Goal: Information Seeking & Learning: Check status

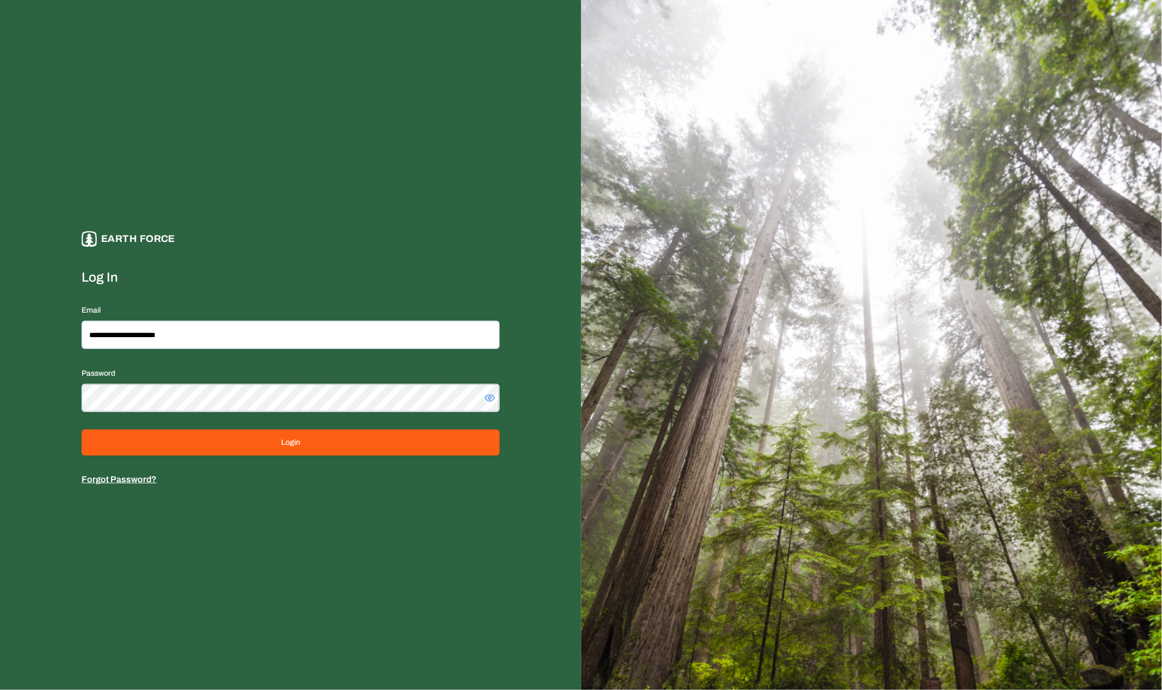
type input "**********"
click at [82, 429] on button "Login" at bounding box center [291, 442] width 418 height 26
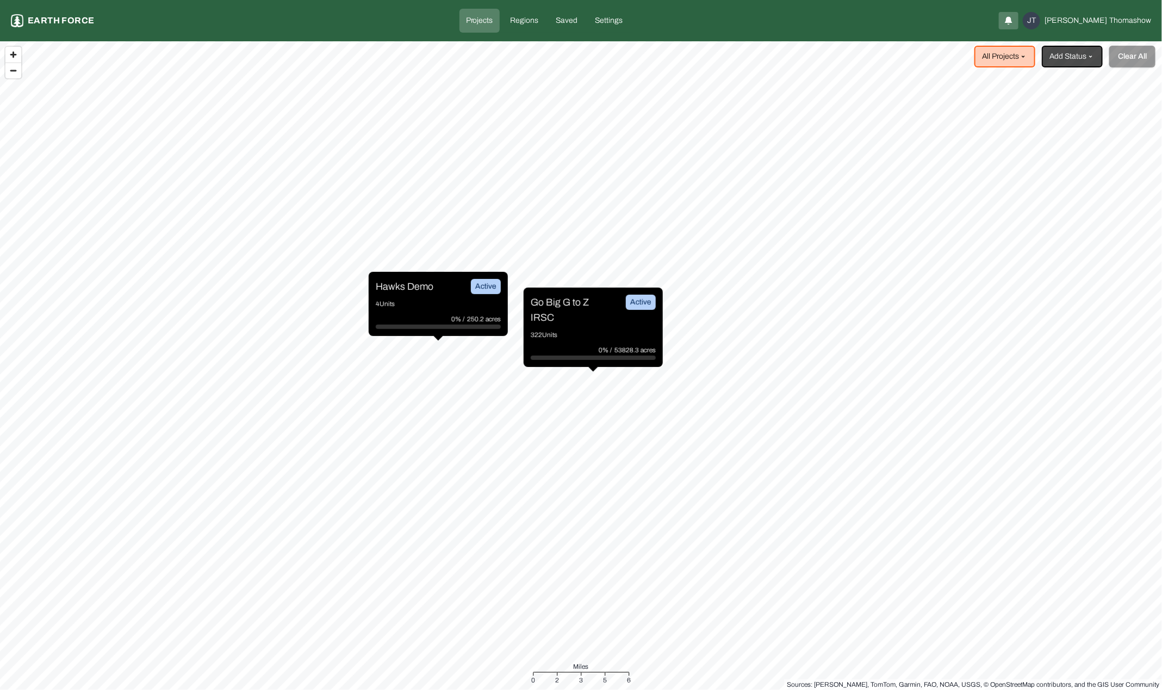
click at [596, 321] on p "Go Big G to Z IRSC" at bounding box center [571, 310] width 82 height 30
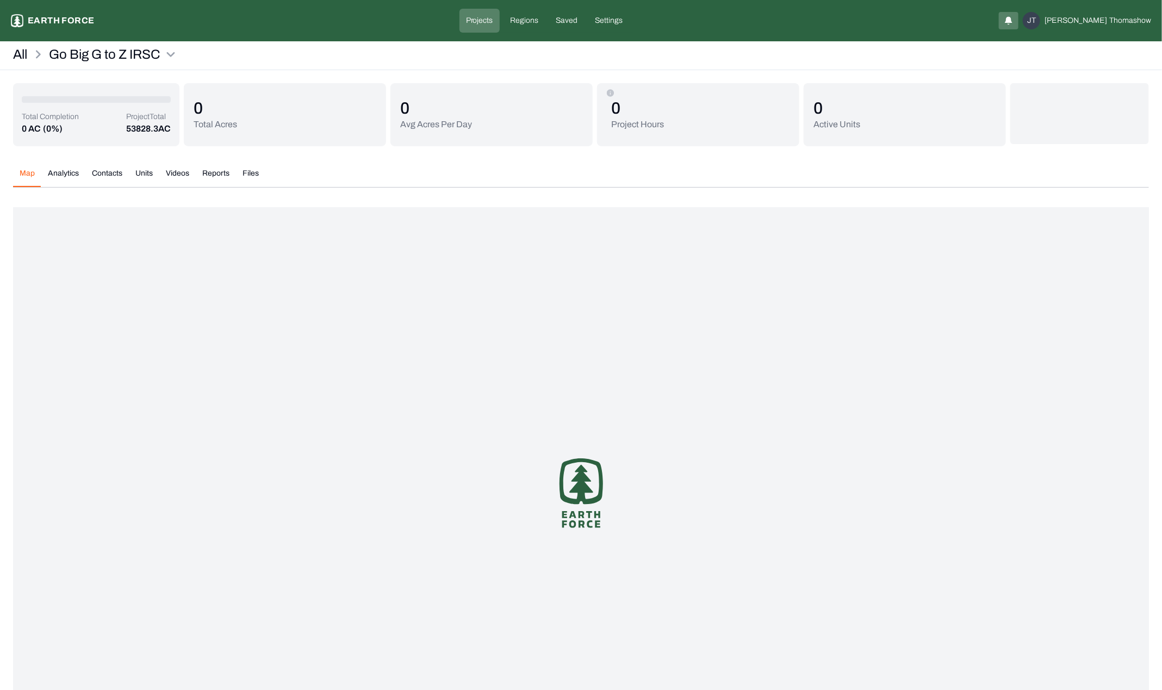
click at [154, 178] on button "Units" at bounding box center [144, 177] width 30 height 19
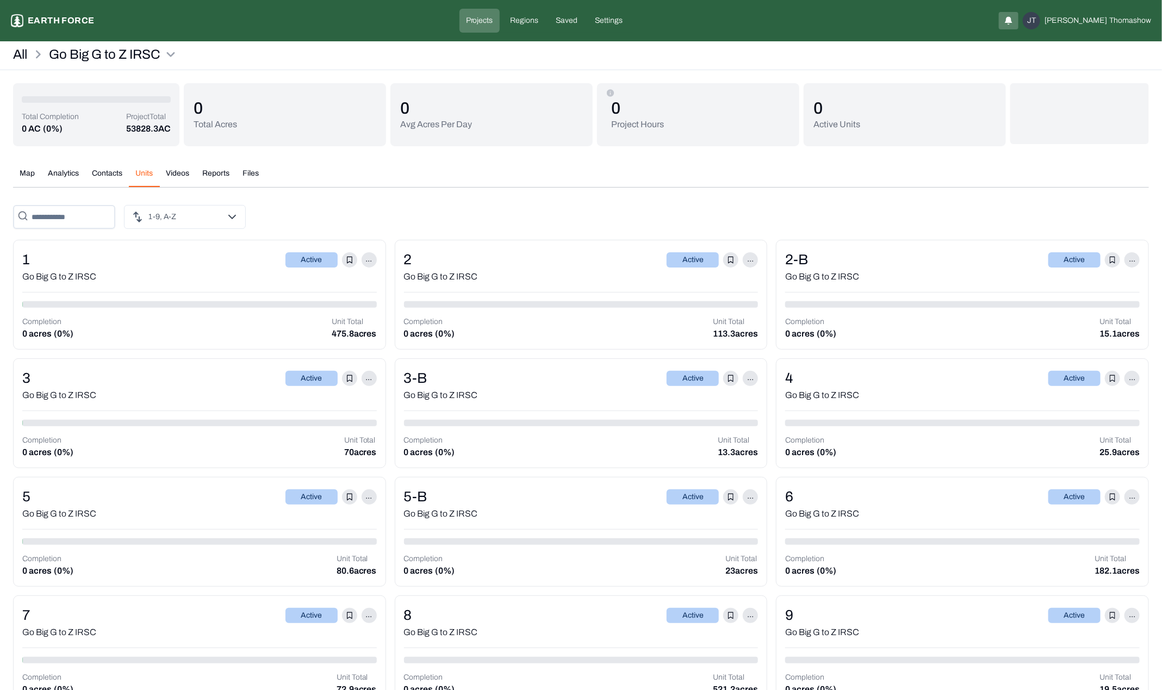
click at [36, 173] on button "Map" at bounding box center [27, 177] width 28 height 19
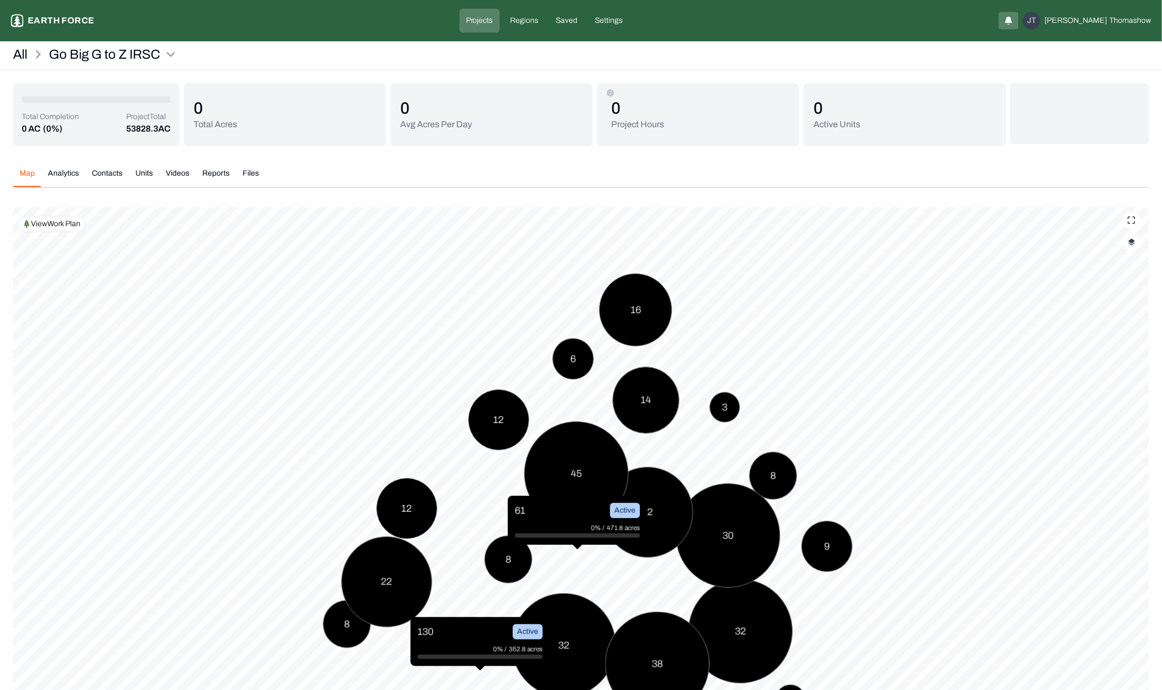
click at [71, 225] on p "View Work Plan" at bounding box center [55, 223] width 49 height 11
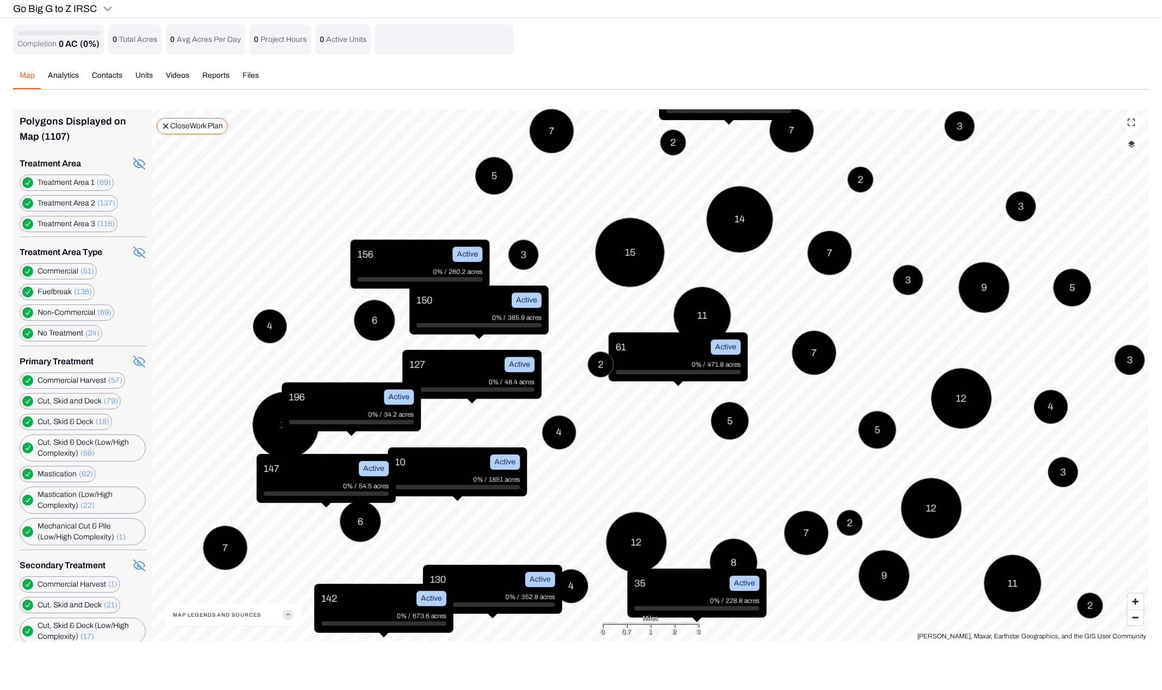
drag, startPoint x: 630, startPoint y: 520, endPoint x: 590, endPoint y: 369, distance: 156.7
click at [590, 369] on div "2" at bounding box center [601, 364] width 26 height 26
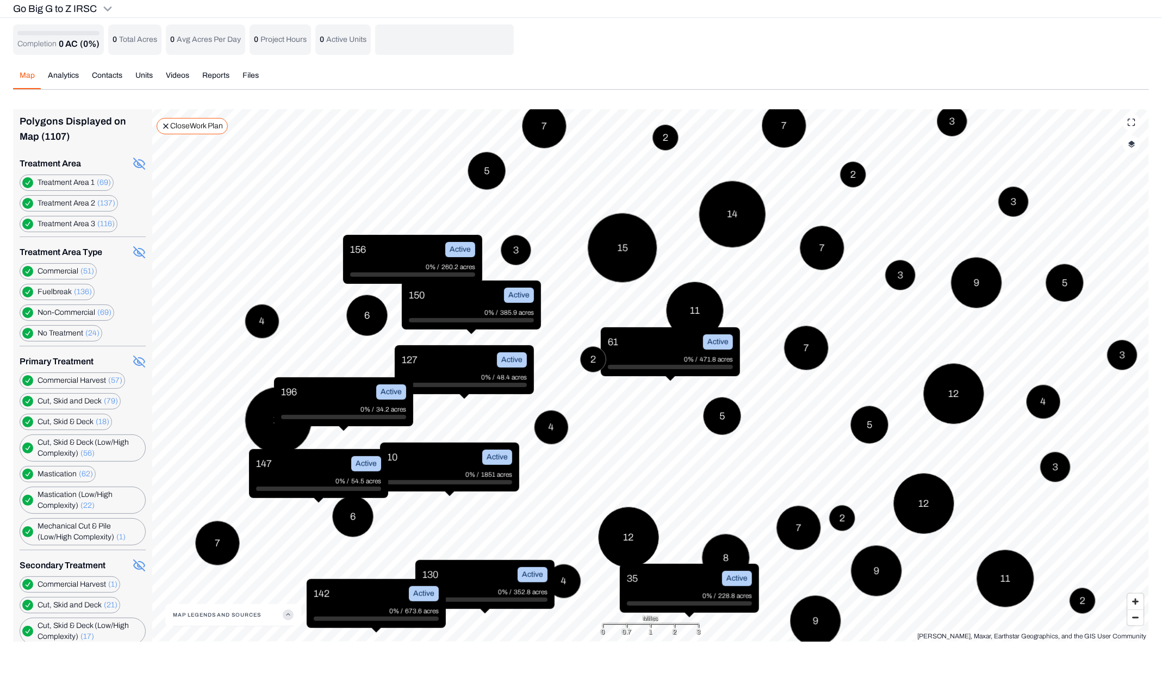
click at [1136, 144] on button "button" at bounding box center [1130, 143] width 17 height 17
click at [1119, 254] on button "Complete Work Summary" at bounding box center [1122, 254] width 20 height 11
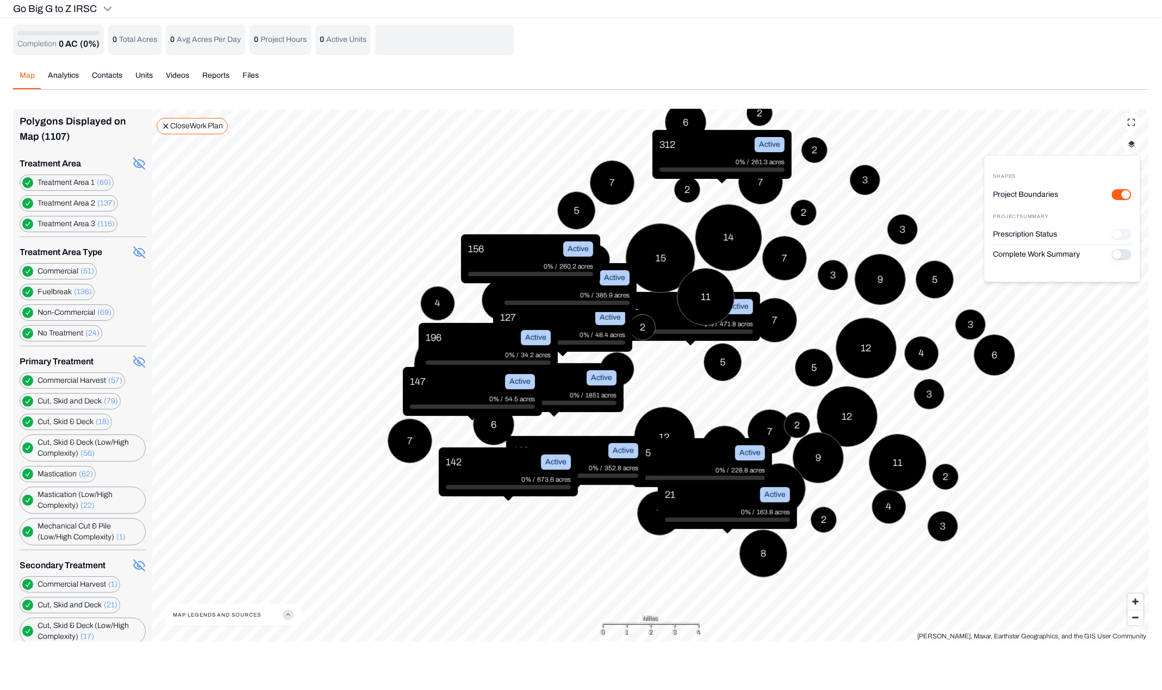
scroll to position [153, 0]
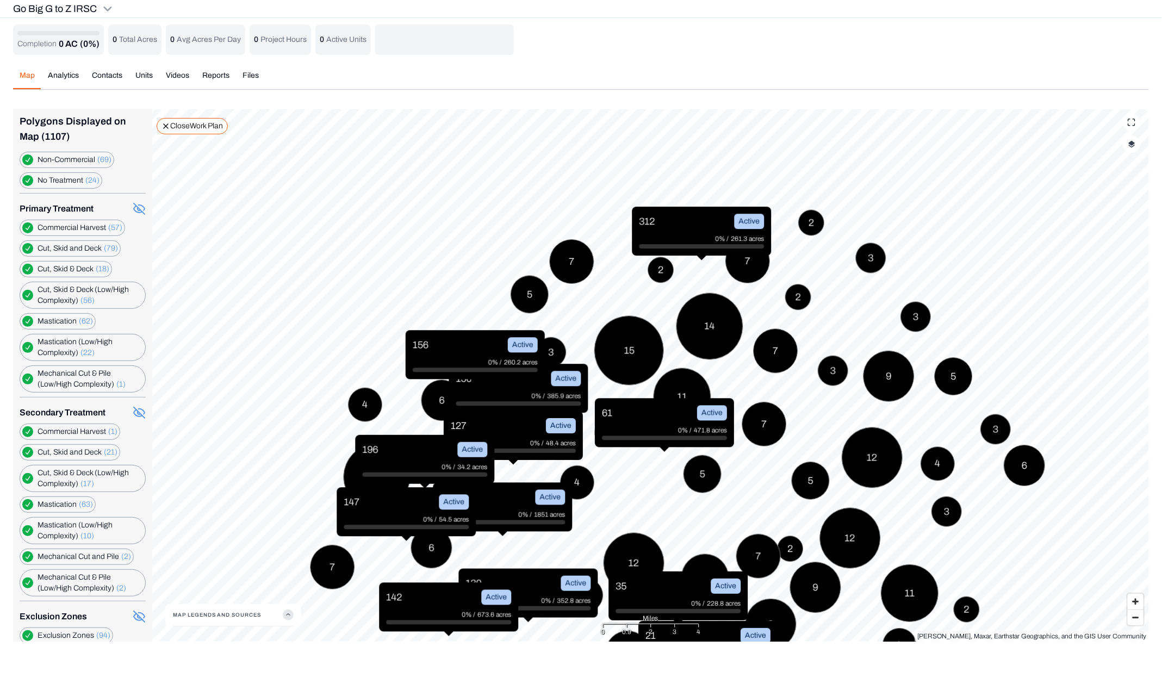
drag, startPoint x: 778, startPoint y: 163, endPoint x: 734, endPoint y: 268, distance: 113.8
click at [734, 268] on div "7" at bounding box center [747, 261] width 45 height 45
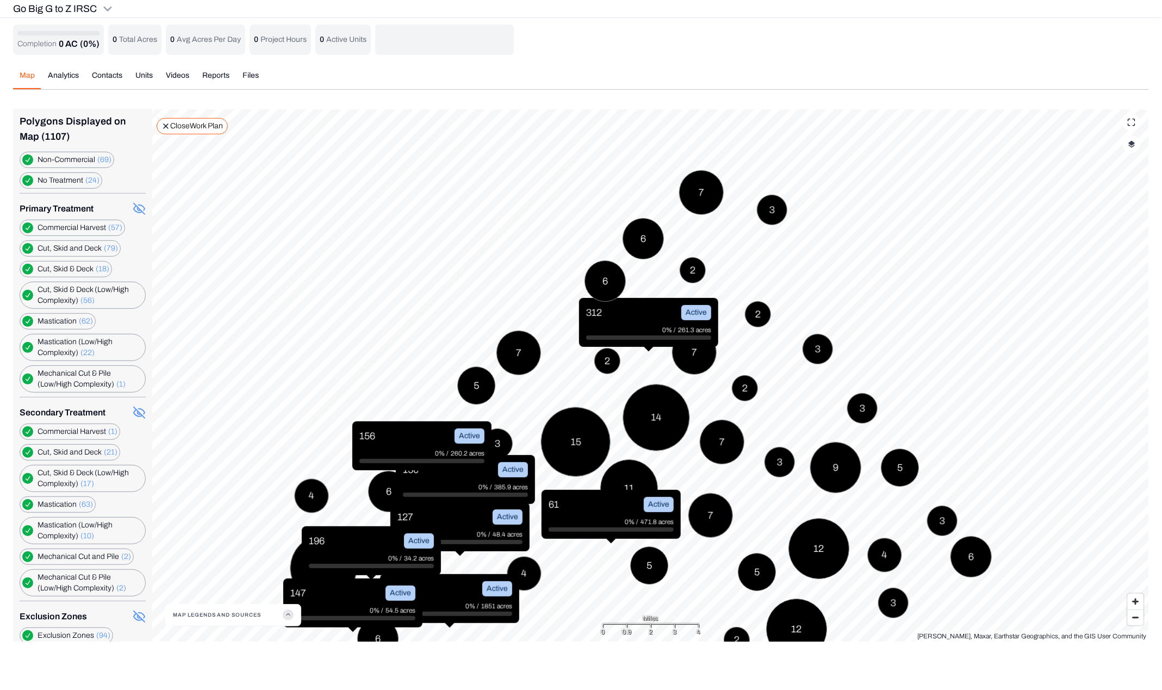
click at [217, 616] on button "Map Legends And Sources" at bounding box center [233, 615] width 121 height 22
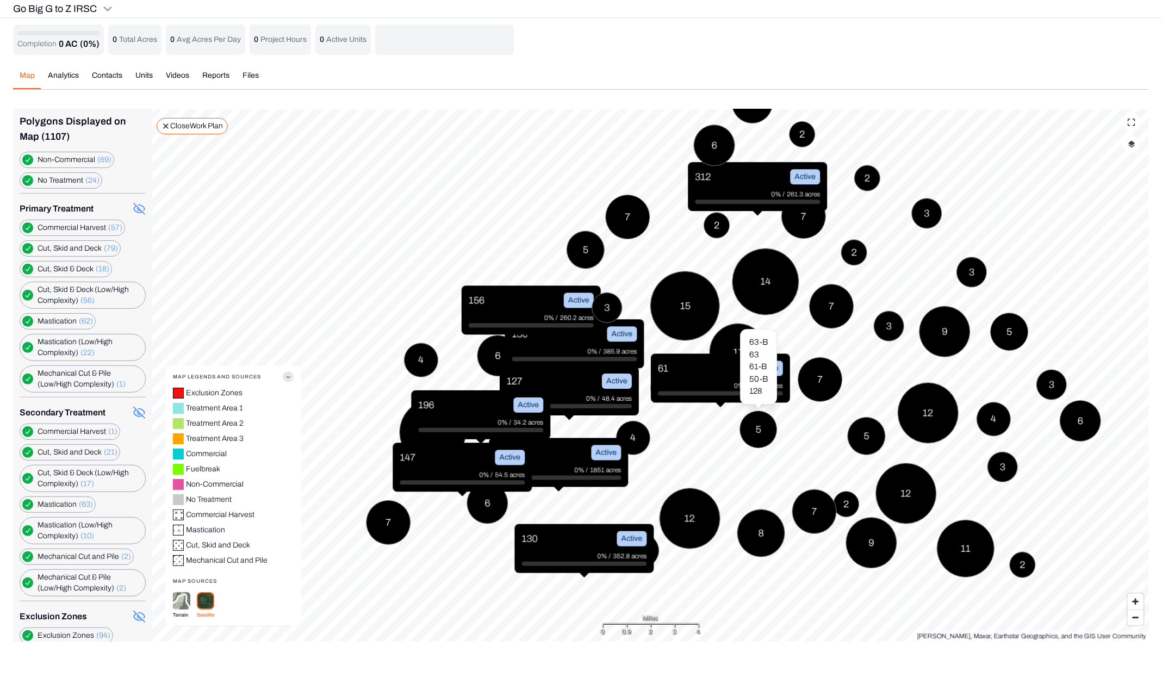
click at [739, 109] on div "61 Active 0% / 471.8 acres 10 Active 0% / 1851 acres 127 Active 0% / 48.4 acres…" at bounding box center [650, 109] width 996 height 0
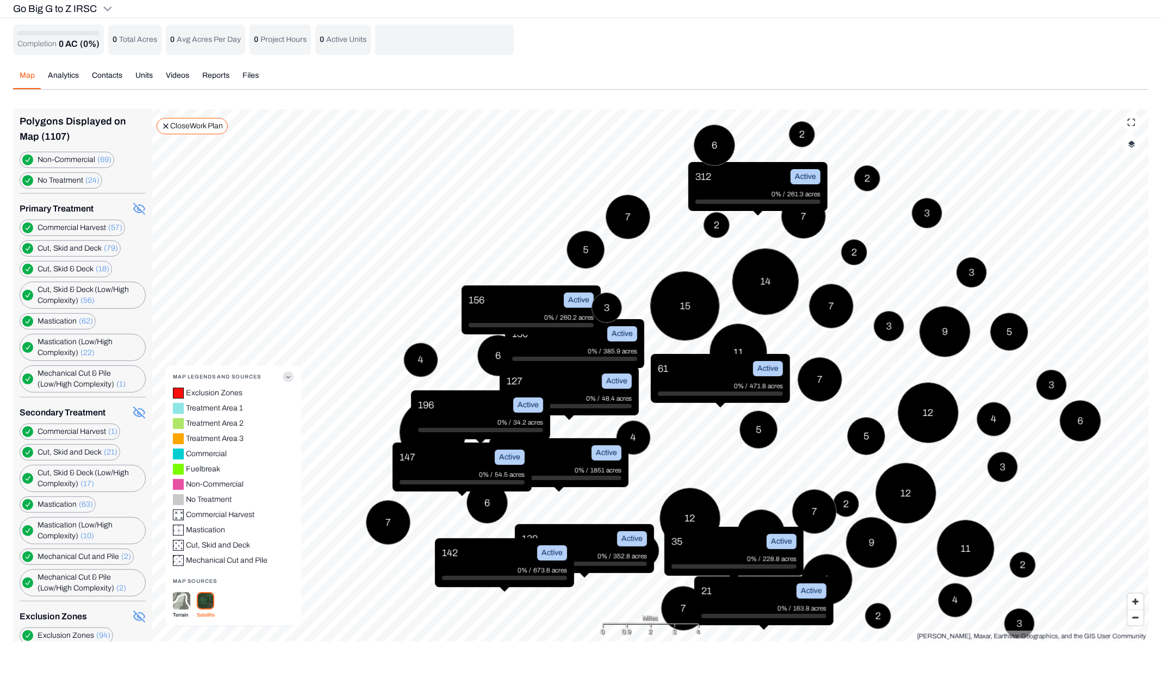
click at [56, 82] on div "Completion 0 AC (0%) 0 Total Acres 0 Avg Acres Per Day 0 Project Hours 0 Active…" at bounding box center [580, 332] width 1135 height 617
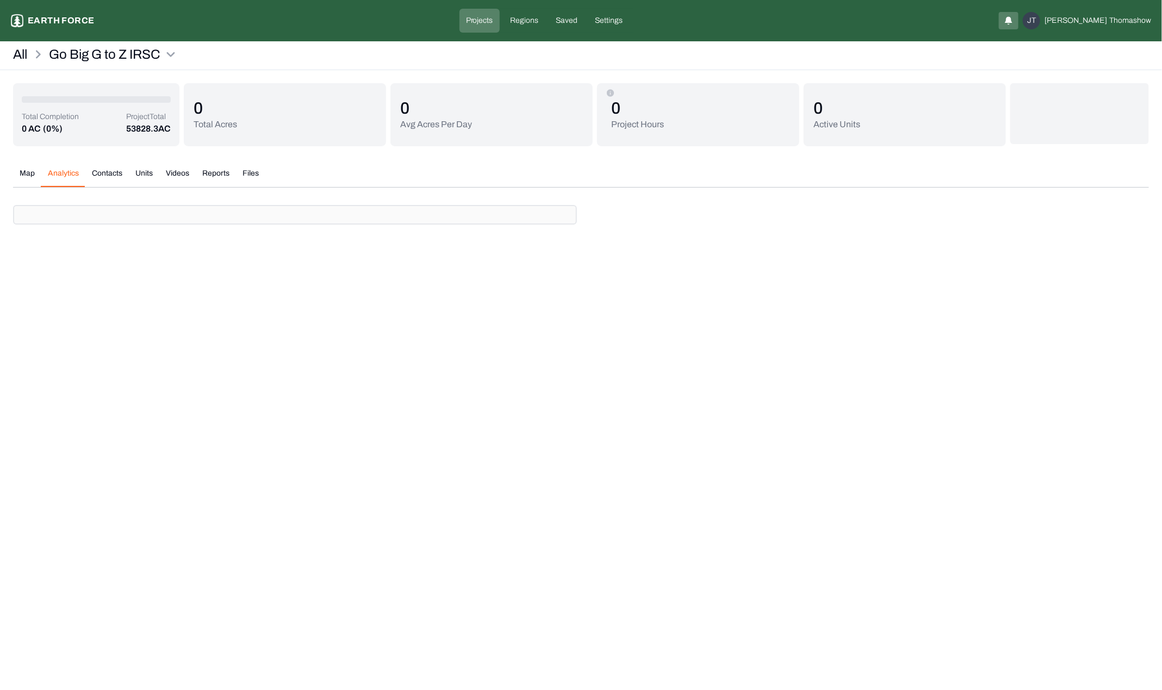
click at [110, 173] on button "Contacts" at bounding box center [106, 177] width 43 height 19
click at [138, 179] on button "Units" at bounding box center [144, 177] width 30 height 19
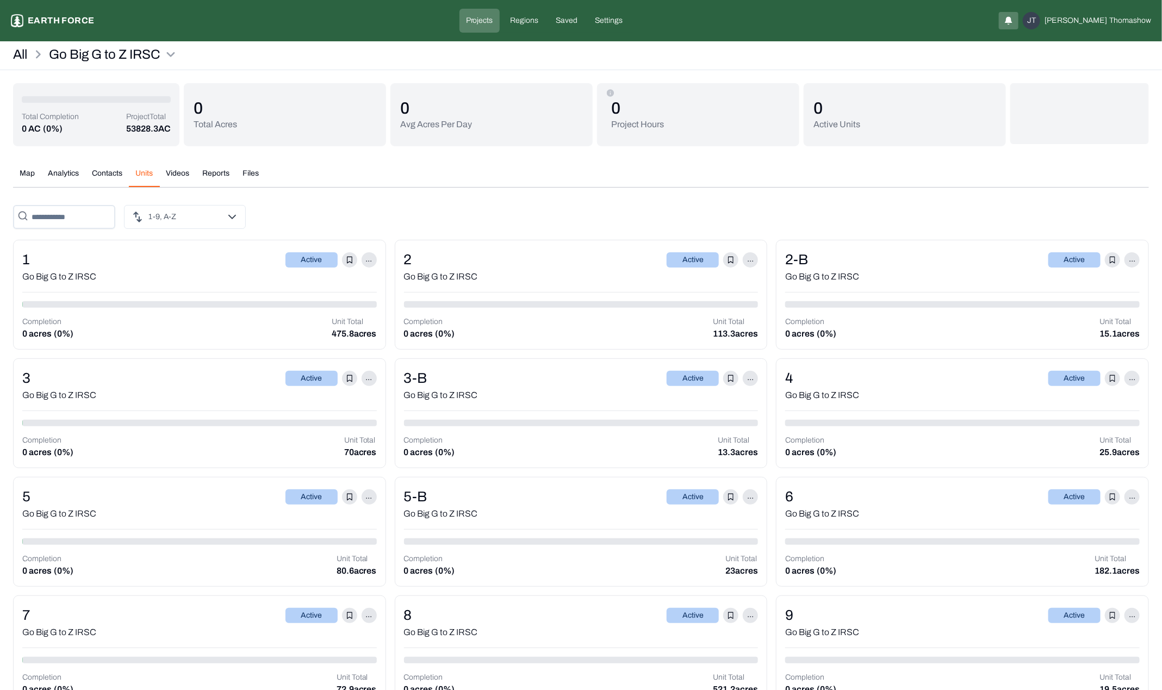
click at [182, 178] on button "Videos" at bounding box center [177, 177] width 36 height 19
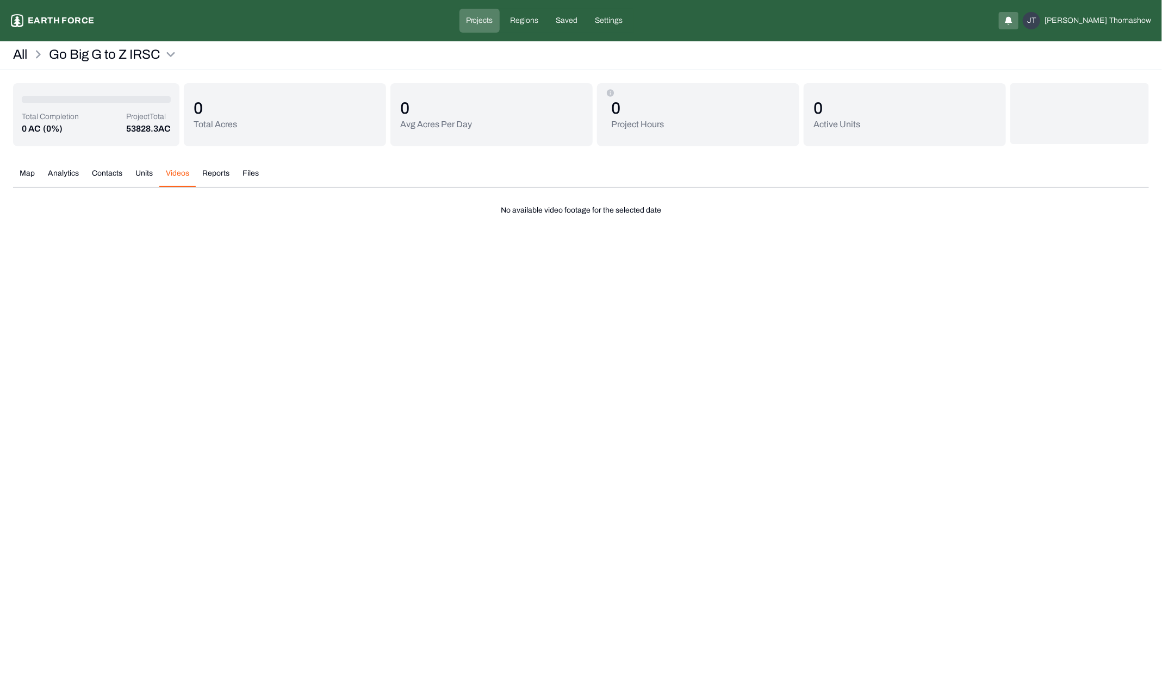
click at [218, 176] on button "Reports" at bounding box center [216, 177] width 40 height 19
